Goal: Find specific page/section: Find specific page/section

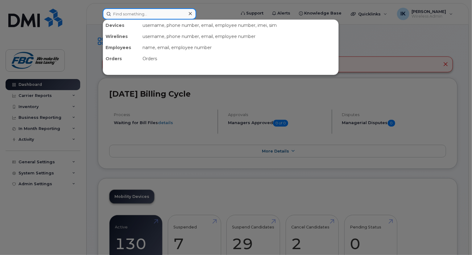
click at [149, 14] on input at bounding box center [150, 13] width 94 height 11
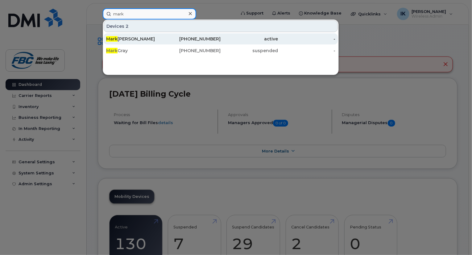
type input "mark"
click at [122, 37] on div "[PERSON_NAME]" at bounding box center [134, 39] width 57 height 6
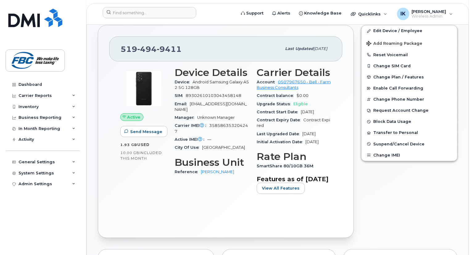
scroll to position [123, 0]
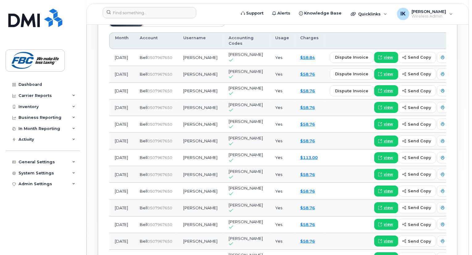
scroll to position [543, 0]
